Goal: Go to known website: Go to known website

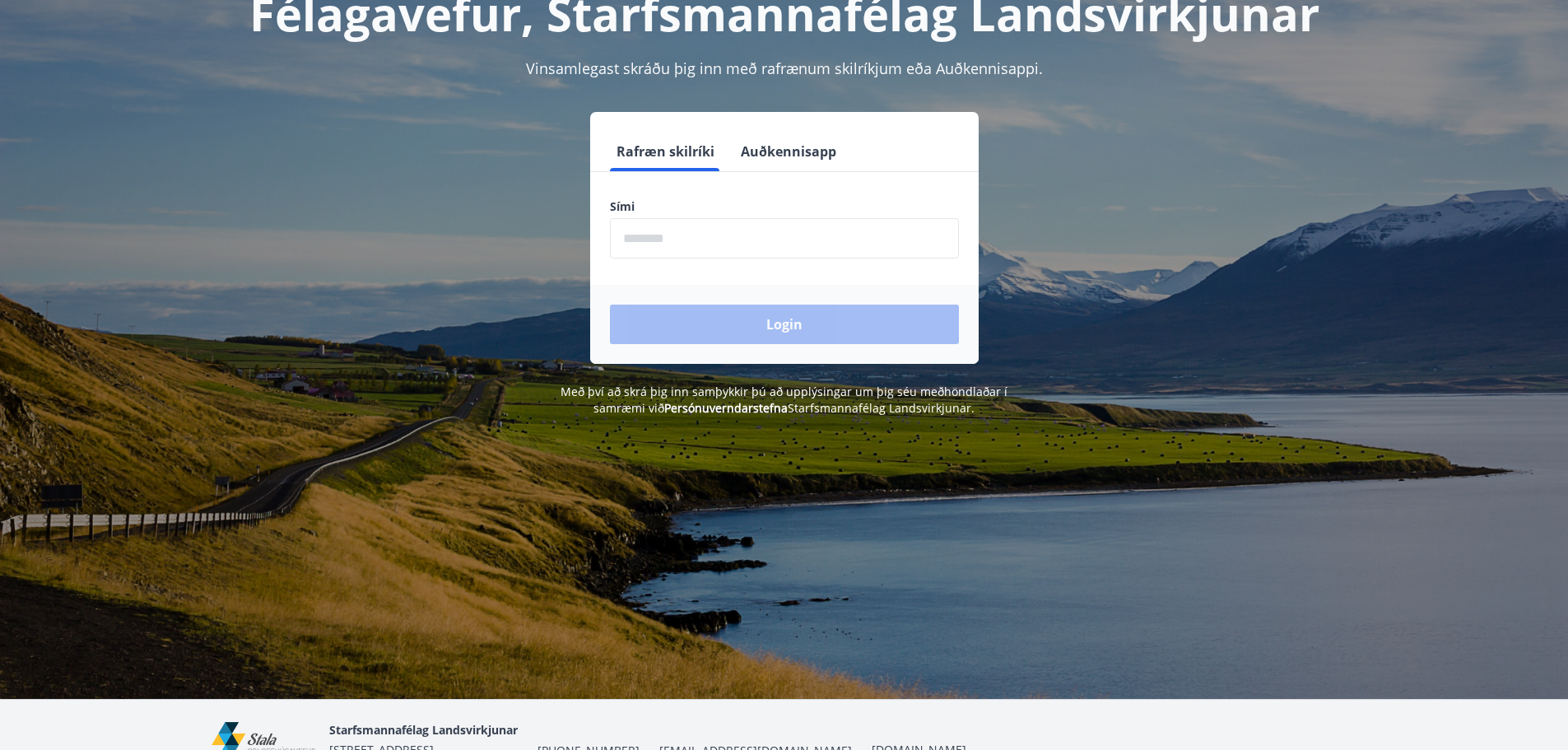
scroll to position [202, 0]
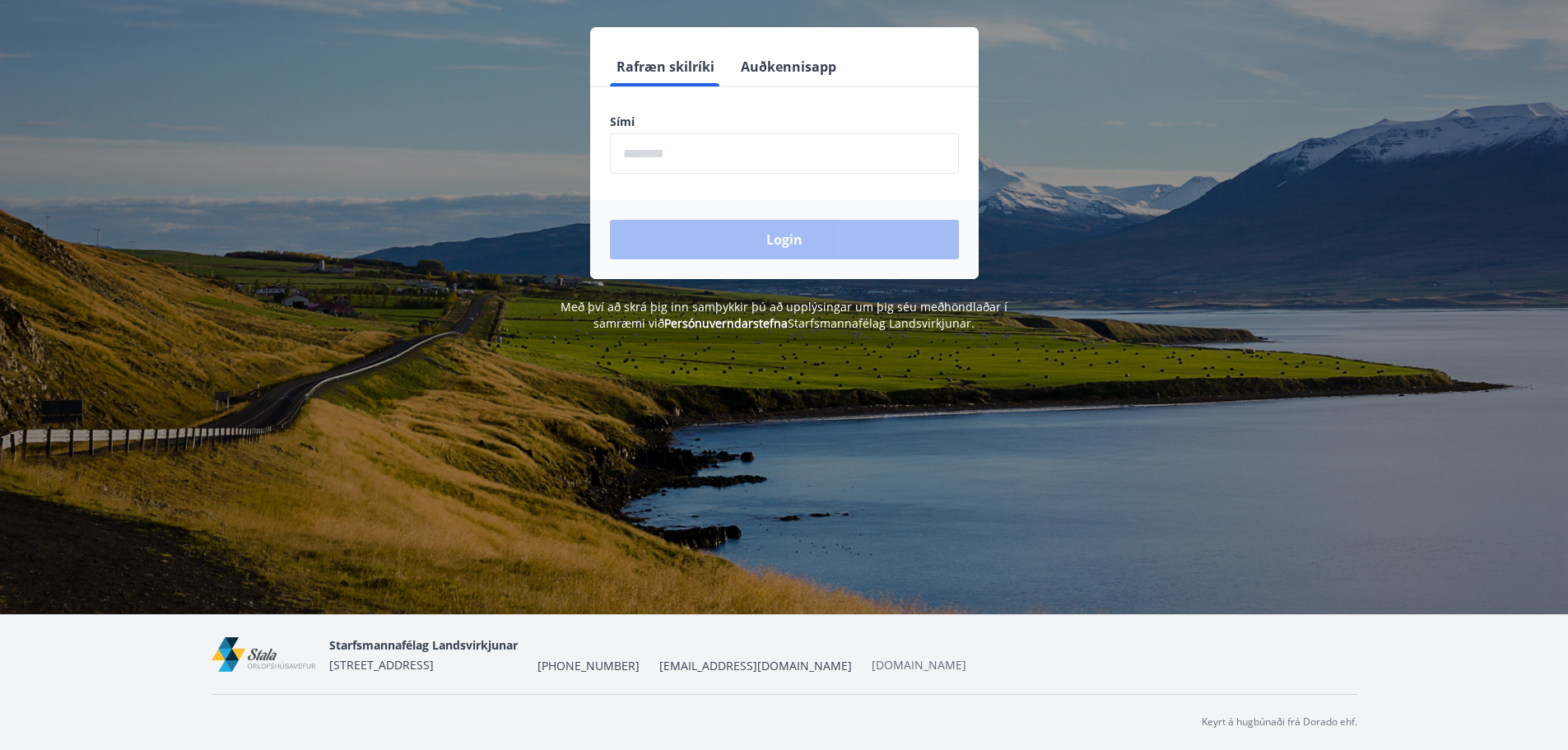
click at [871, 669] on link "[DOMAIN_NAME]" at bounding box center [918, 665] width 95 height 16
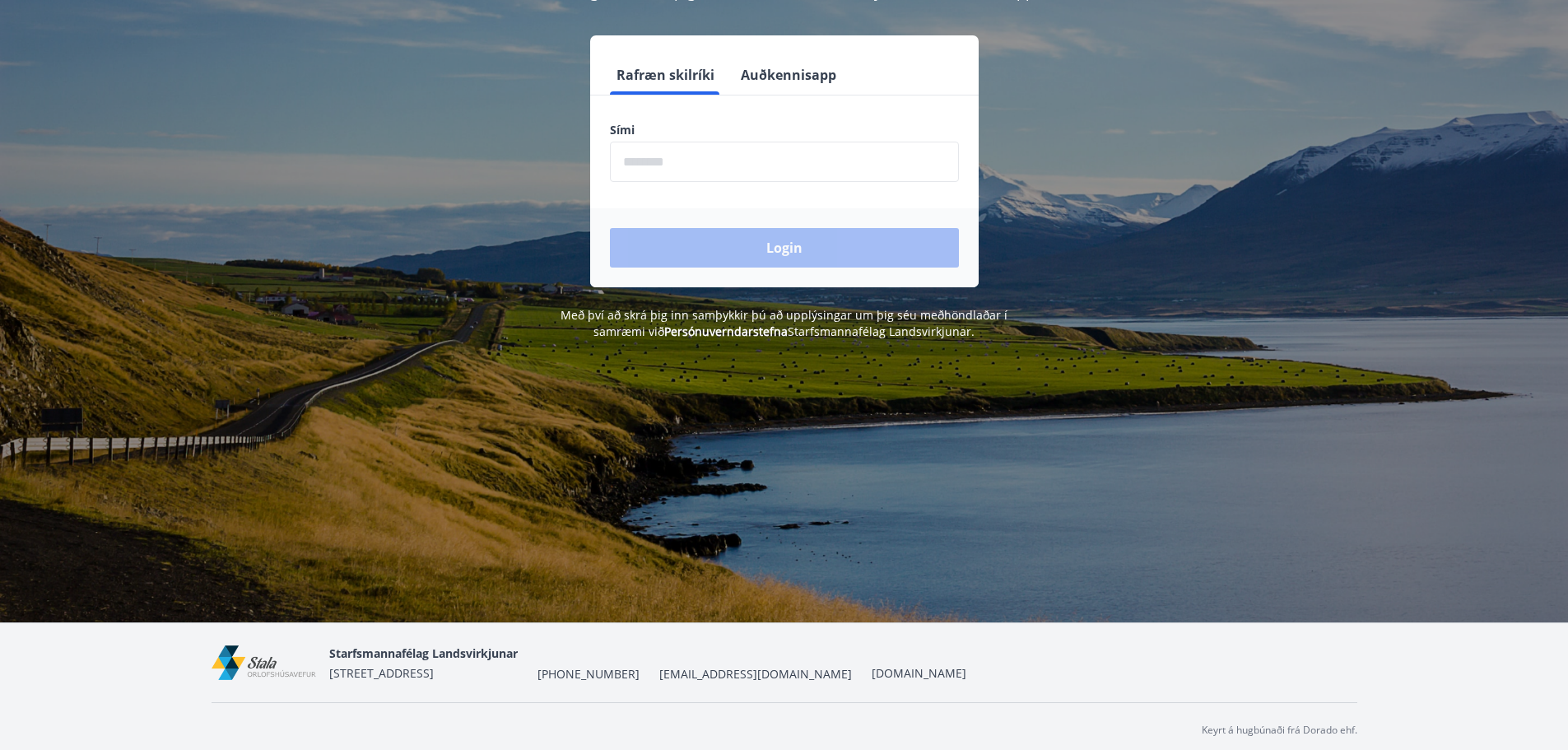
scroll to position [202, 0]
